Goal: Task Accomplishment & Management: Use online tool/utility

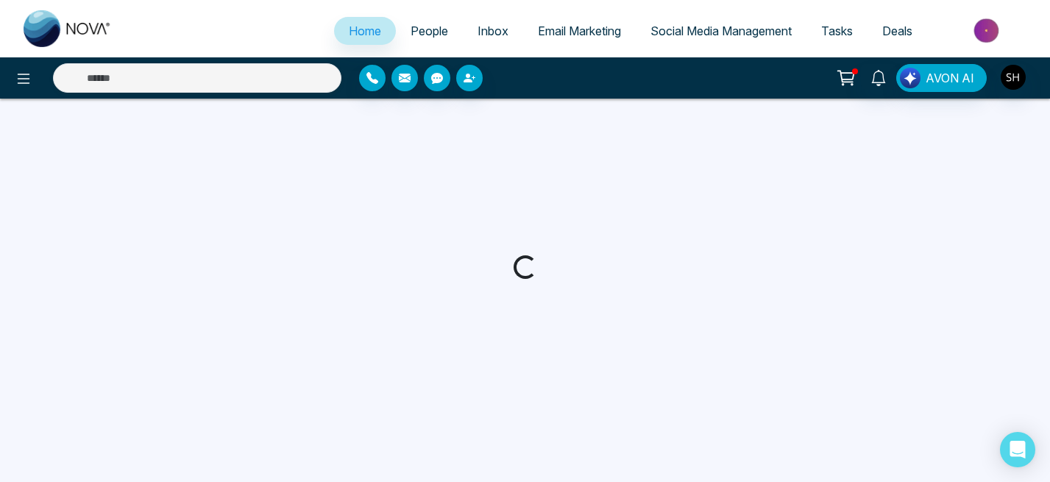
select select "*"
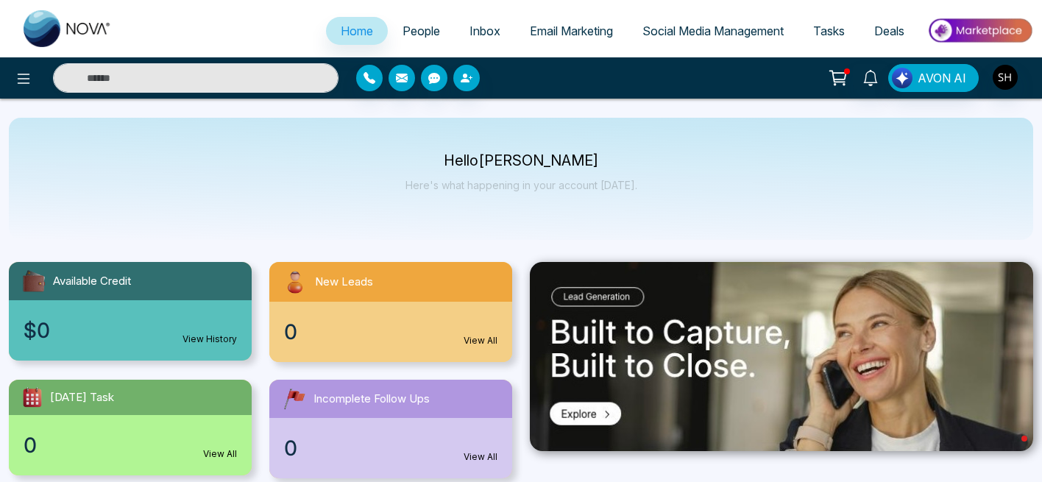
click at [663, 26] on span "Social Media Management" at bounding box center [712, 31] width 141 height 15
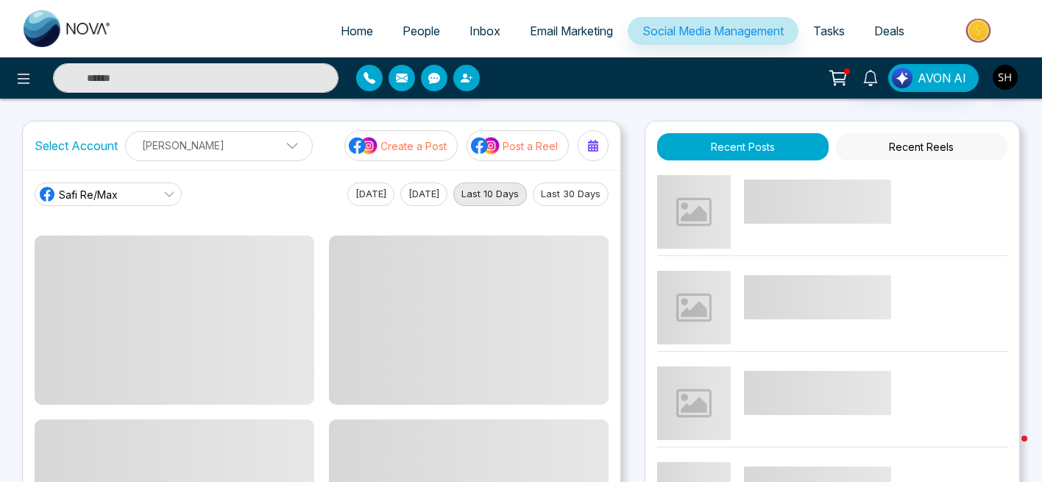
click at [411, 140] on p "Create a Post" at bounding box center [413, 145] width 66 height 15
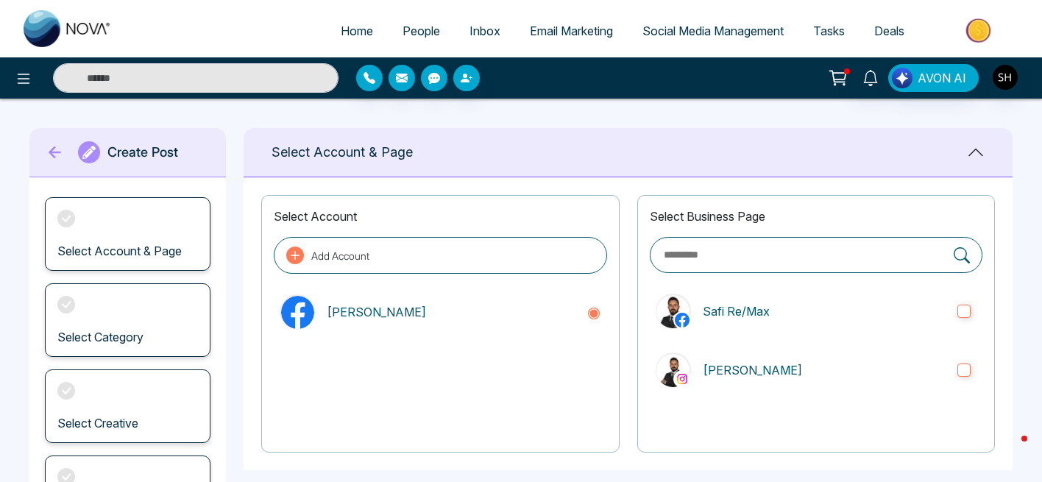
click at [660, 24] on span "Social Media Management" at bounding box center [712, 31] width 141 height 15
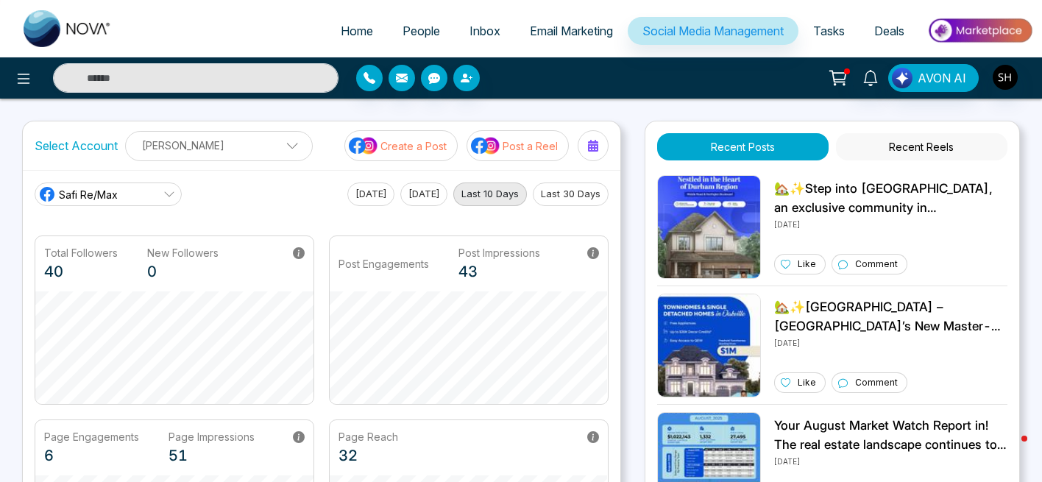
click at [523, 143] on p "Post a Reel" at bounding box center [529, 145] width 55 height 15
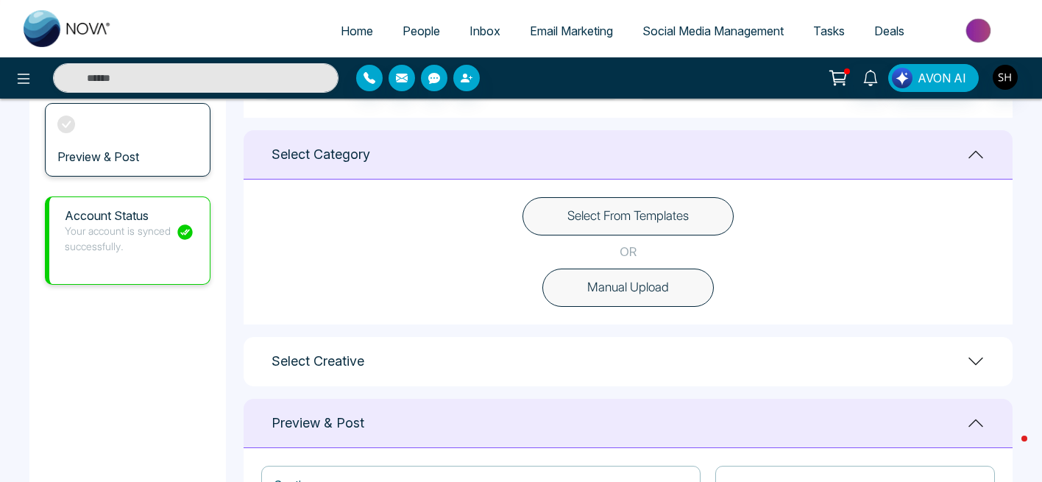
scroll to position [355, 0]
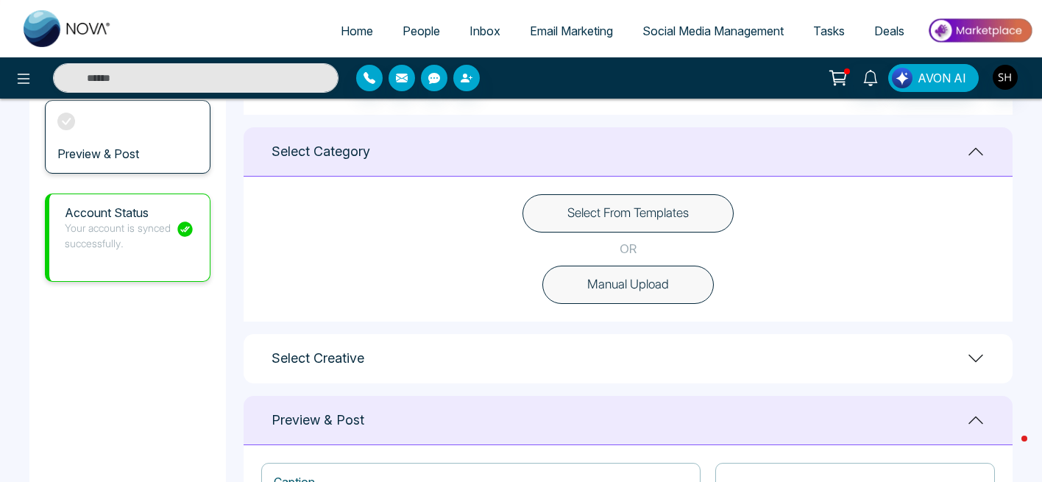
click at [663, 220] on button "Select From Templates" at bounding box center [627, 213] width 211 height 38
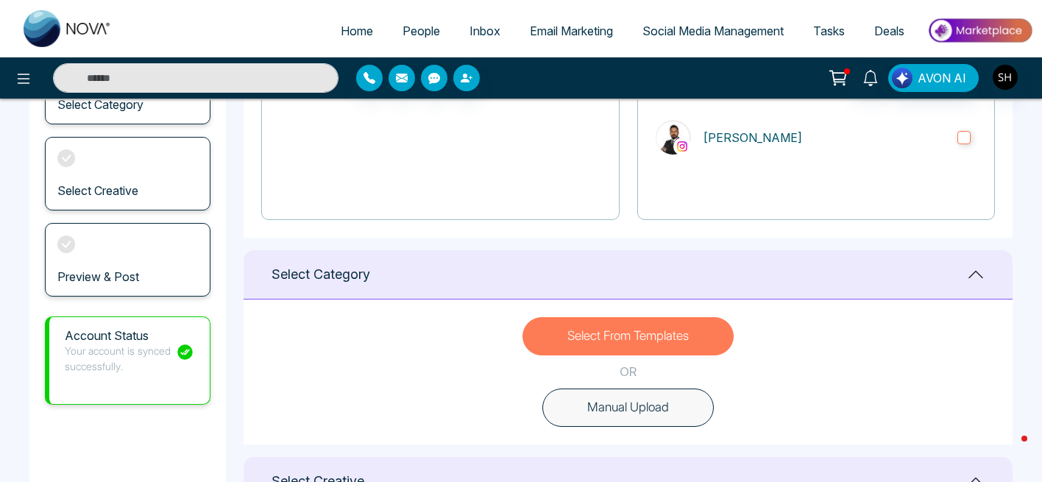
scroll to position [0, 0]
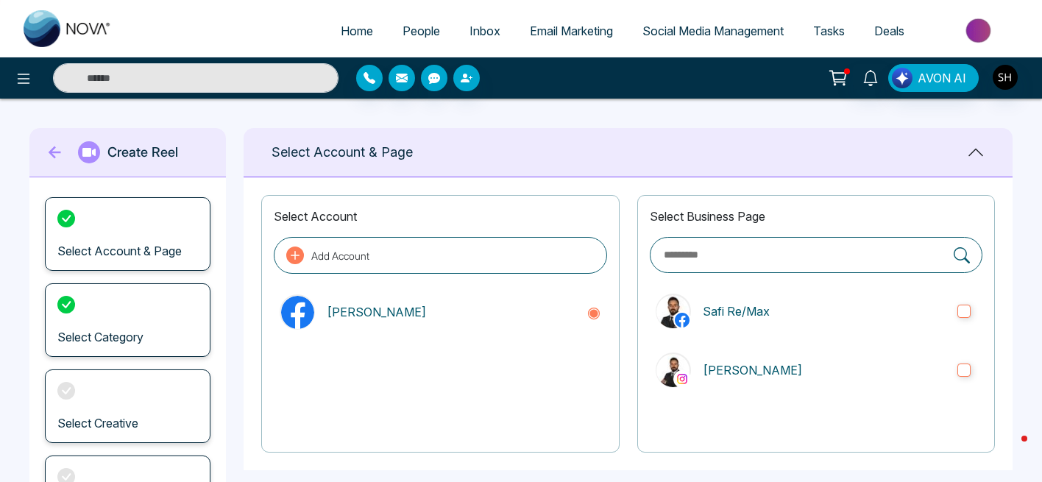
click at [715, 32] on span "Social Media Management" at bounding box center [712, 31] width 141 height 15
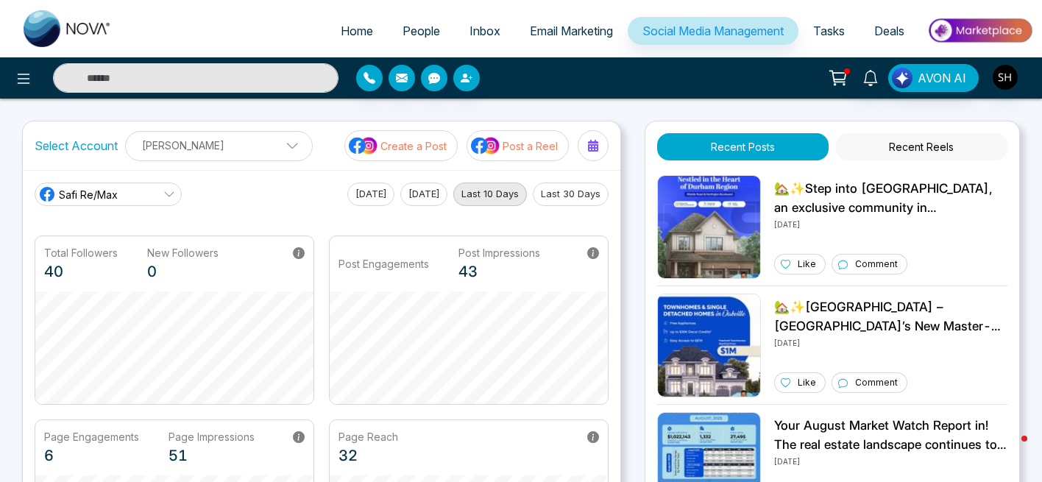
click at [443, 146] on p "Create a Post" at bounding box center [413, 145] width 66 height 15
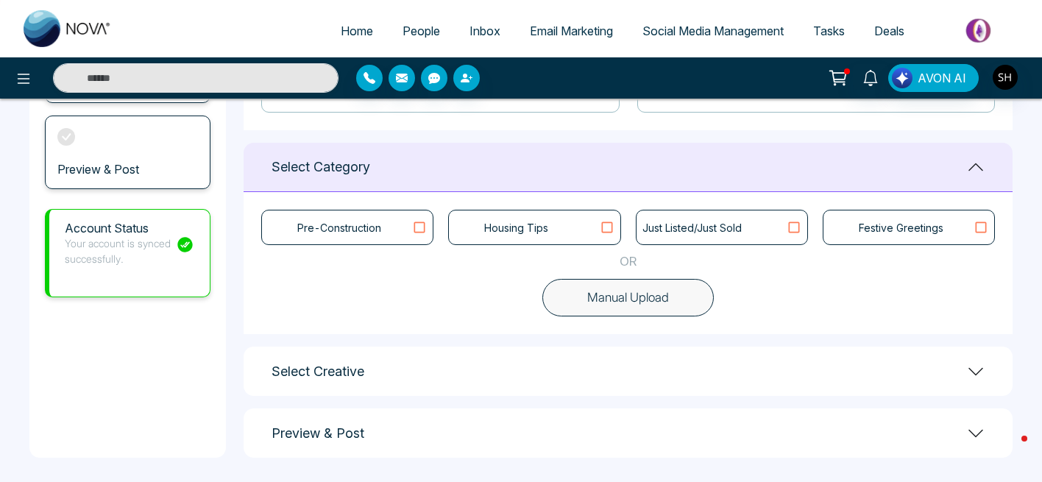
scroll to position [344, 0]
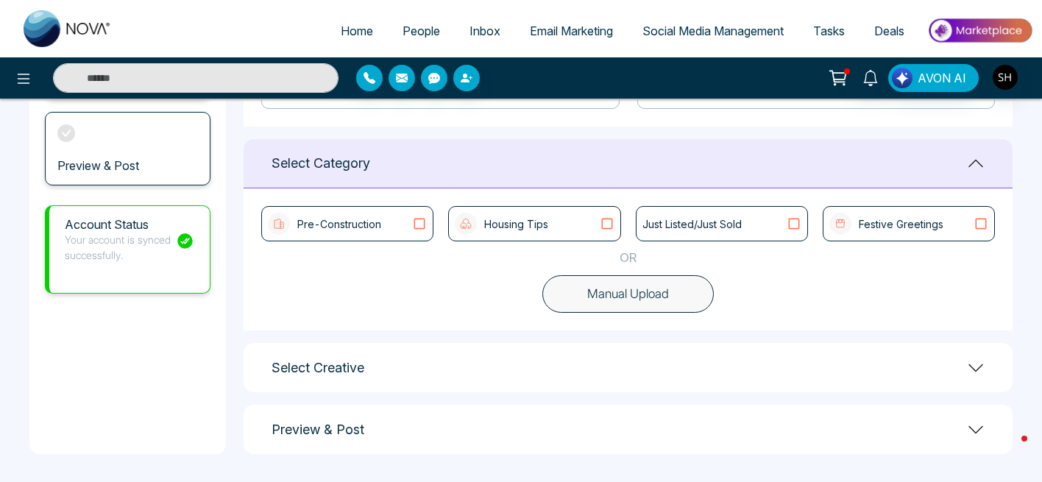
click at [610, 221] on icon at bounding box center [606, 223] width 19 height 15
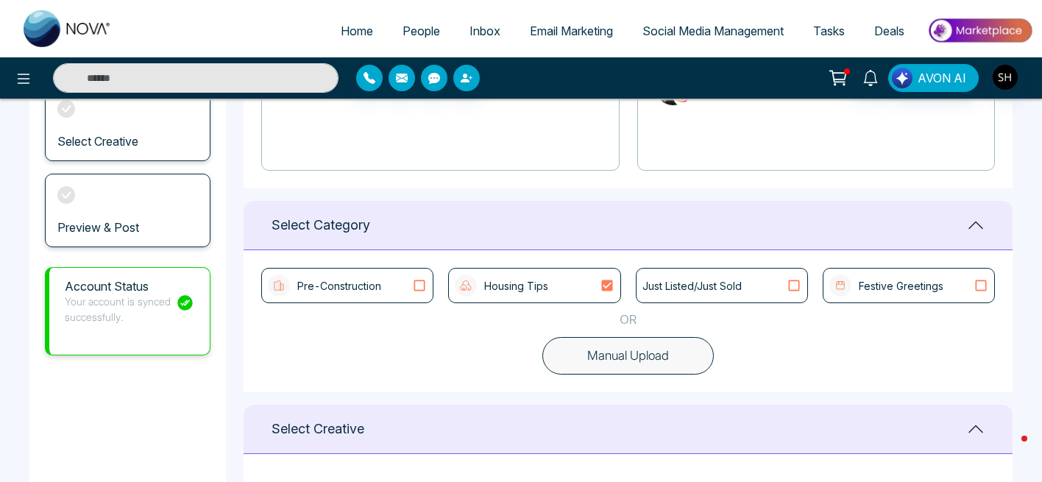
scroll to position [280, 0]
click at [422, 285] on icon at bounding box center [419, 287] width 19 height 15
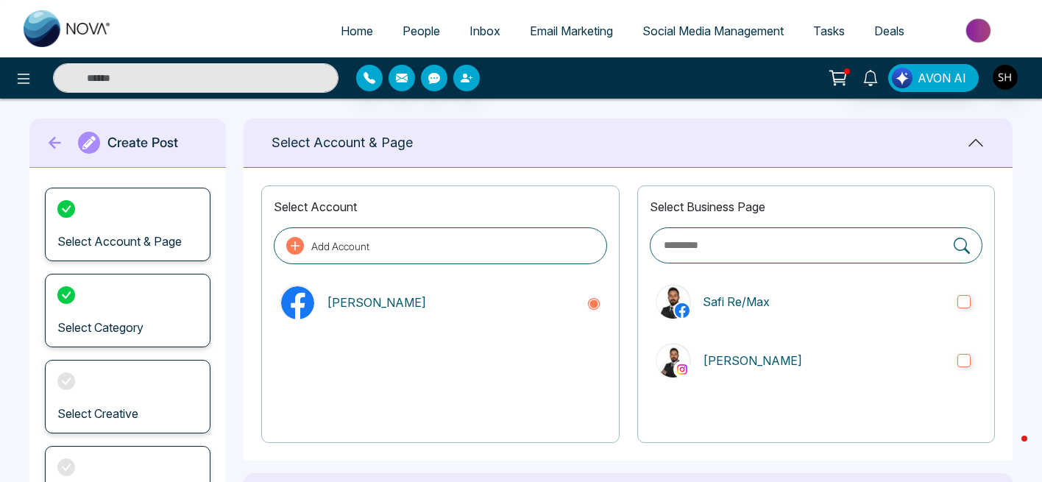
scroll to position [0, 0]
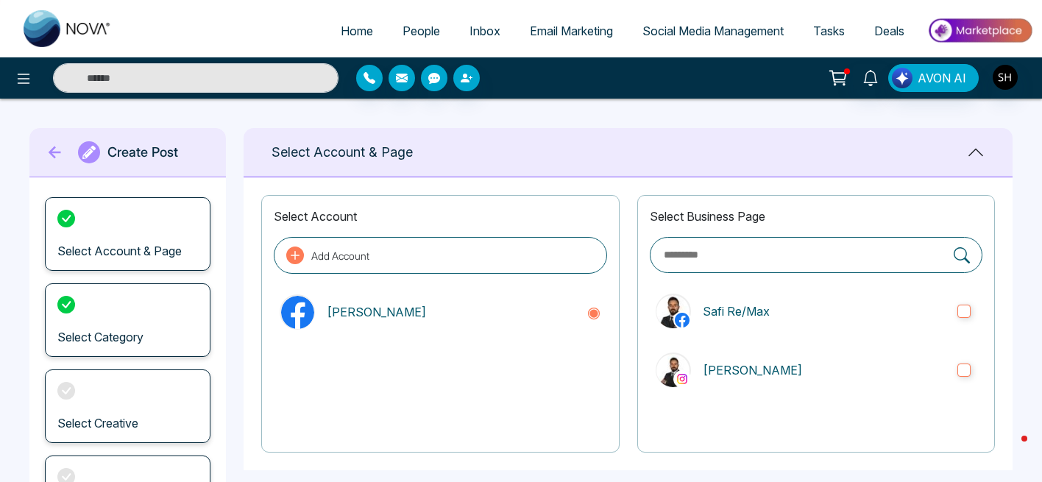
click at [556, 29] on span "Email Marketing" at bounding box center [571, 31] width 83 height 15
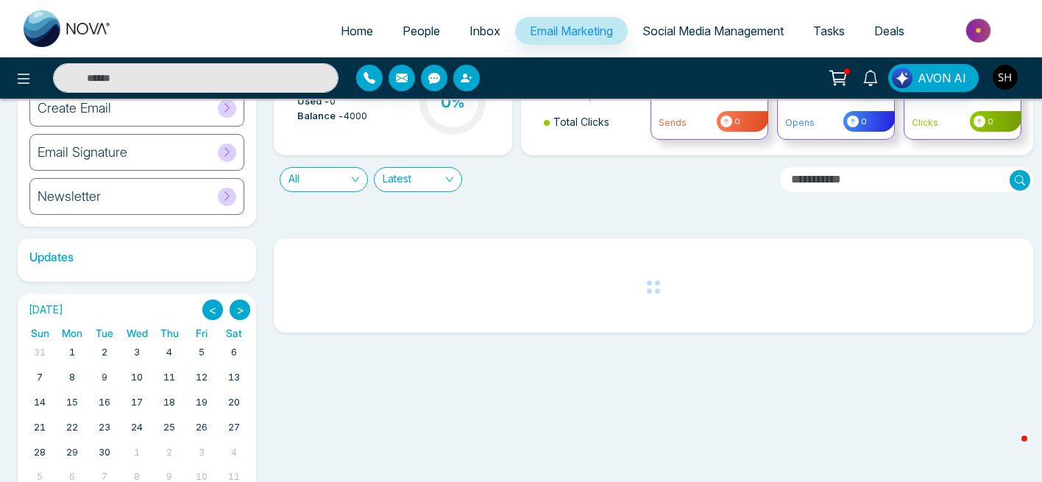
scroll to position [142, 0]
